Goal: Complete application form

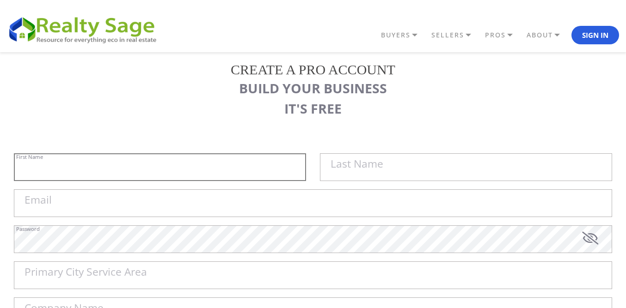
paste input "Sell My House Fast [US_STATE] | As Is Cash Home Buyers [GEOGRAPHIC_DATA]"
click at [149, 168] on input "Sell My House Fast [US_STATE] | As Is Cash Home Buyers [GEOGRAPHIC_DATA]" at bounding box center [160, 167] width 292 height 28
click at [284, 164] on input "Sell My House Fast [US_STATE] | As Is Cash Home Buyers [GEOGRAPHIC_DATA]" at bounding box center [160, 167] width 292 height 28
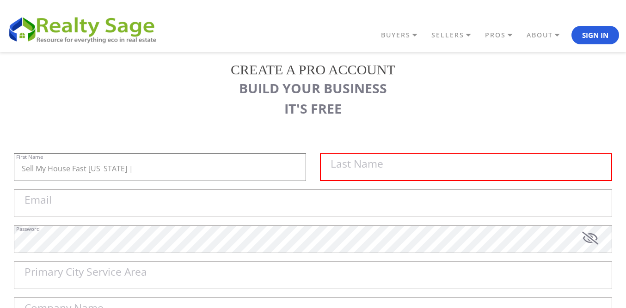
type input "Sell My House Fast [US_STATE] |"
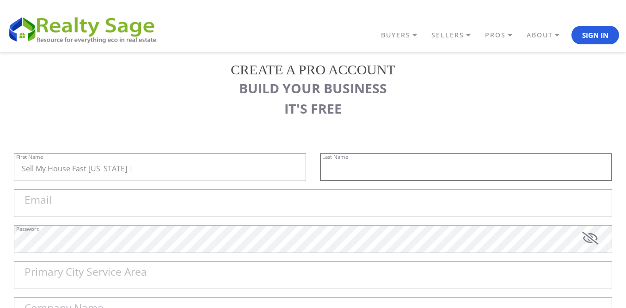
paste input "As Is Cash Home Buyers [GEOGRAPHIC_DATA]"
type input "As Is Cash Home Buyers [GEOGRAPHIC_DATA]"
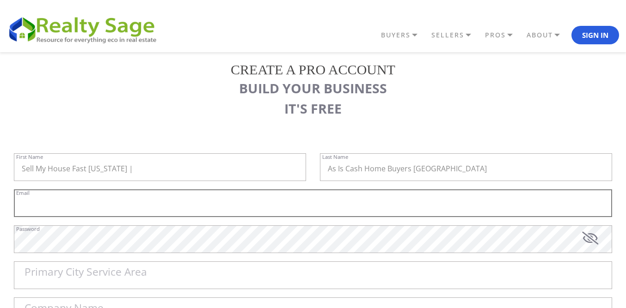
paste input "[EMAIL_ADDRESS][DOMAIN_NAME]"
type input "[EMAIL_ADDRESS][DOMAIN_NAME]"
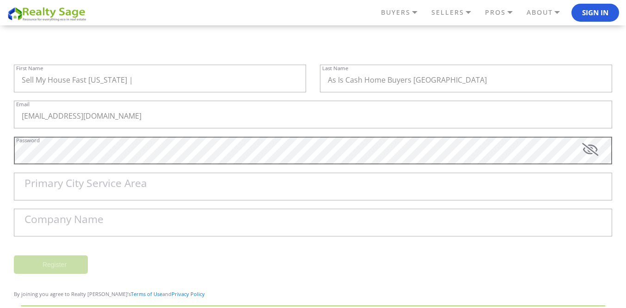
scroll to position [92, 0]
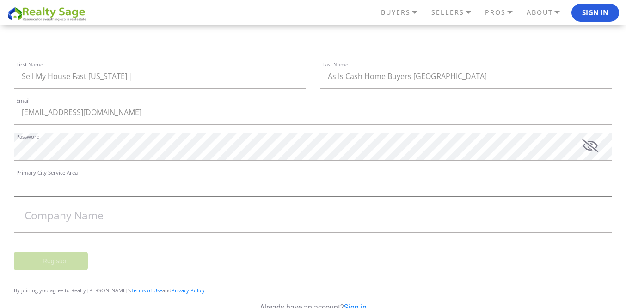
click at [65, 172] on div "Primary City Service Area" at bounding box center [313, 187] width 598 height 36
paste input "[GEOGRAPHIC_DATA]"
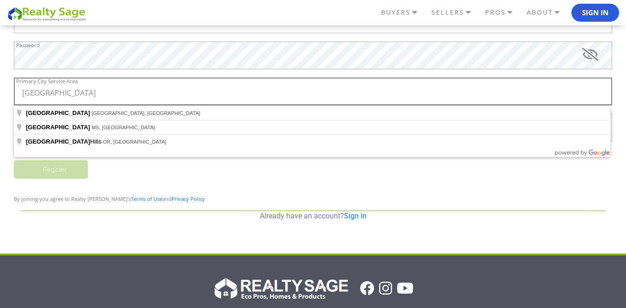
scroll to position [185, 0]
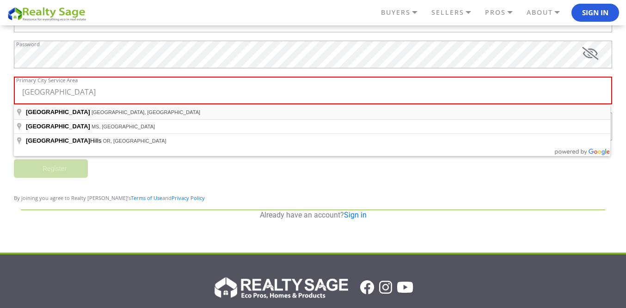
type input "[GEOGRAPHIC_DATA], [GEOGRAPHIC_DATA], [GEOGRAPHIC_DATA]"
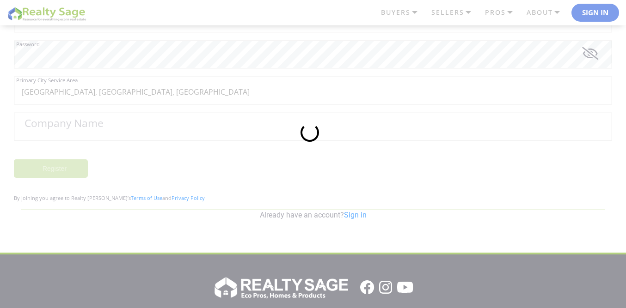
click at [67, 125] on div at bounding box center [313, 154] width 626 height 308
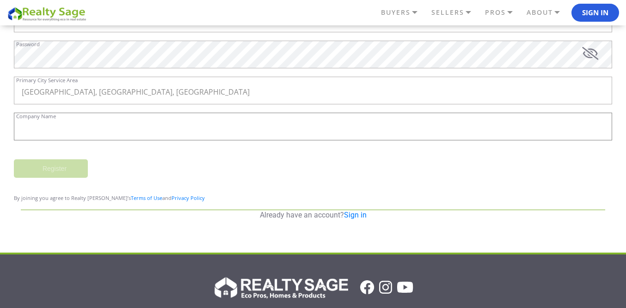
click at [78, 132] on input "Company Name" at bounding box center [313, 127] width 598 height 28
paste input "Sell My House Fast [US_STATE] | As Is Cash Home Buyers [GEOGRAPHIC_DATA]"
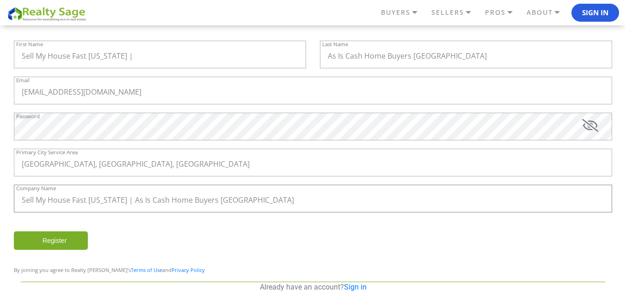
scroll to position [110, 0]
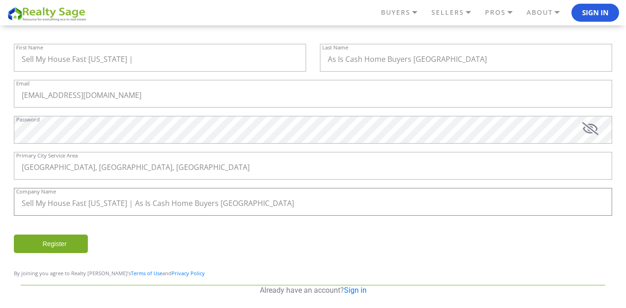
type input "Sell My House Fast [US_STATE] | As Is Cash Home Buyers [GEOGRAPHIC_DATA]"
click at [59, 246] on input "Register" at bounding box center [51, 244] width 74 height 18
